Goal: Book appointment/travel/reservation

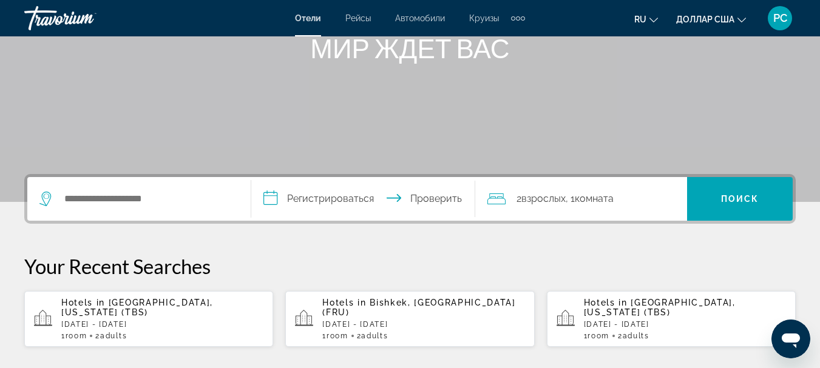
scroll to position [182, 0]
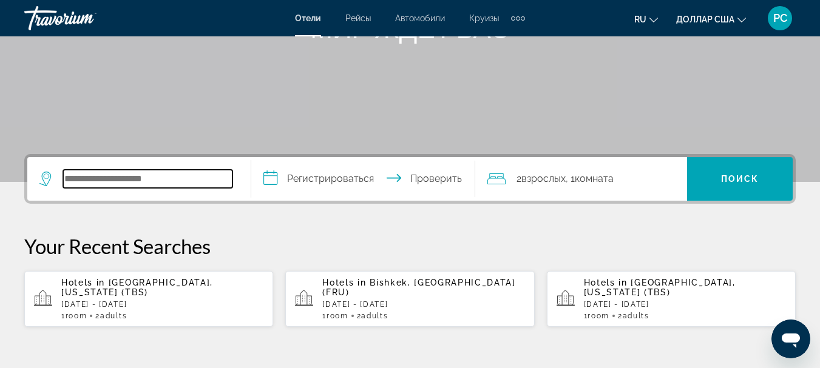
click at [75, 182] on input "Поиск отеля" at bounding box center [147, 179] width 169 height 18
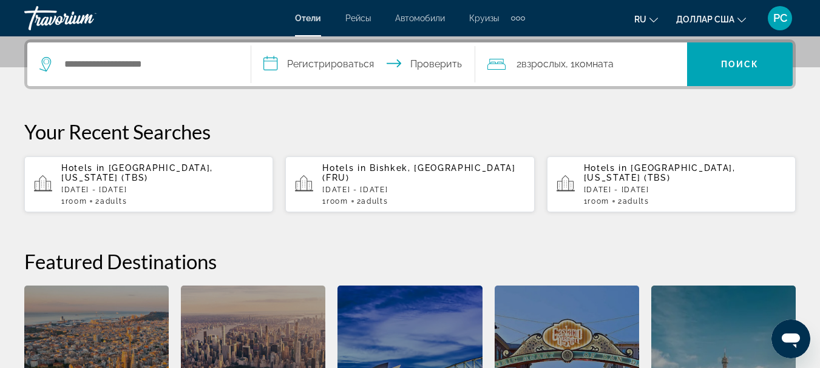
click at [130, 186] on p "[DATE] - [DATE]" at bounding box center [162, 190] width 202 height 8
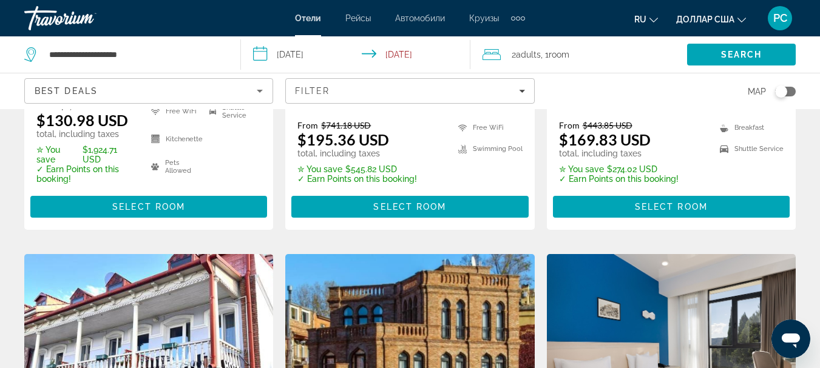
scroll to position [364, 0]
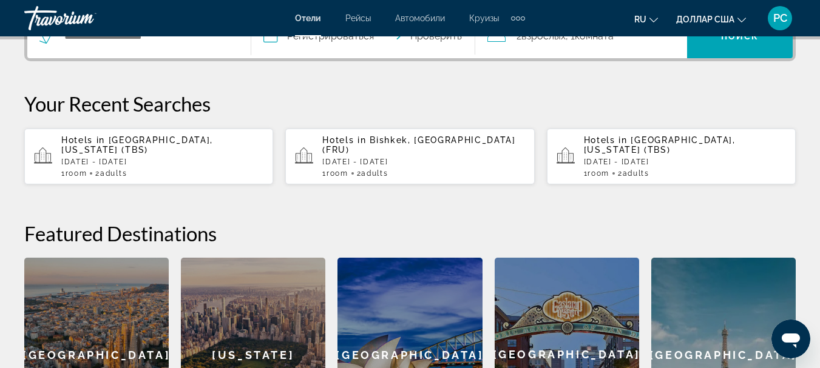
scroll to position [303, 0]
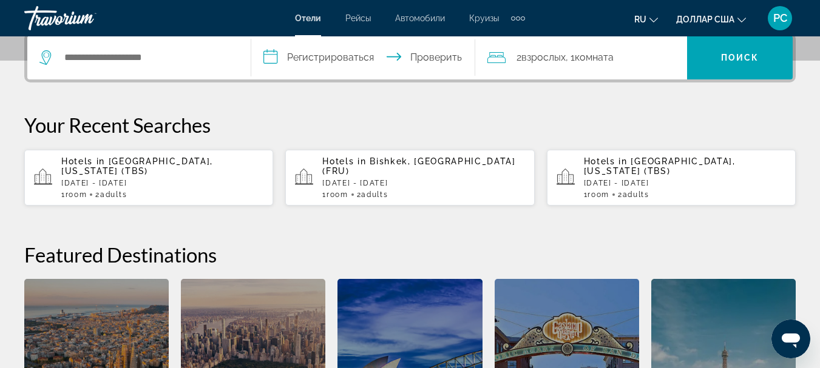
click at [399, 167] on div "Hotels in [GEOGRAPHIC_DATA], [GEOGRAPHIC_DATA] (FRU) [DATE] - [DATE] 1 Room roo…" at bounding box center [423, 178] width 202 height 42
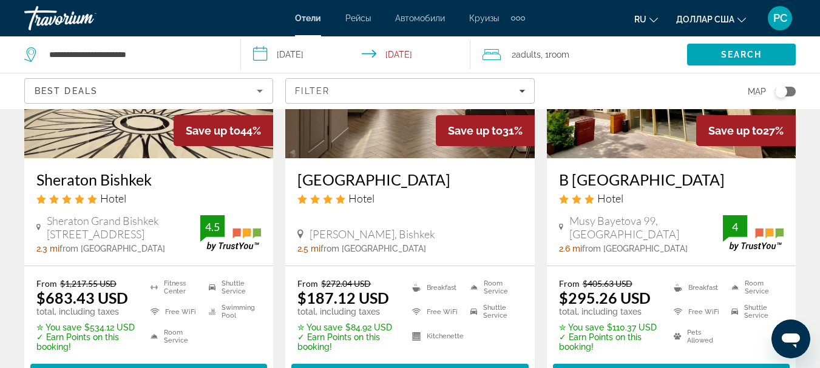
scroll to position [182, 0]
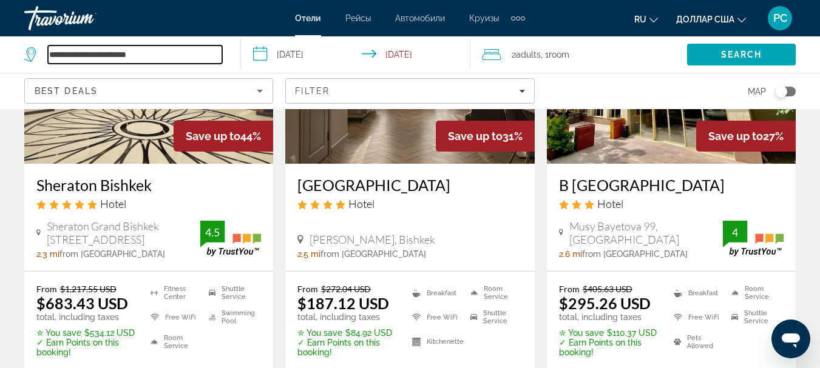
click at [162, 54] on input "**********" at bounding box center [135, 55] width 174 height 18
